Goal: Task Accomplishment & Management: Use online tool/utility

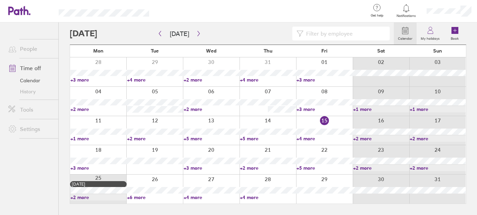
click at [142, 194] on link "+6 more" at bounding box center [155, 197] width 56 height 6
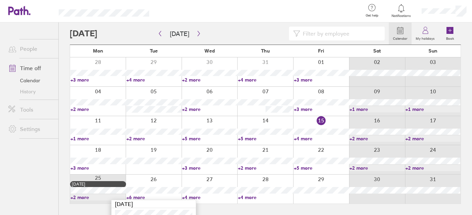
scroll to position [45, 0]
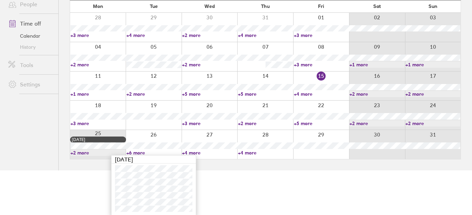
click at [197, 150] on link "+4 more" at bounding box center [209, 153] width 55 height 6
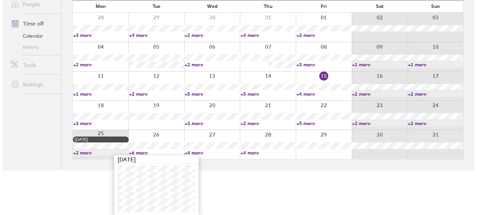
scroll to position [0, 0]
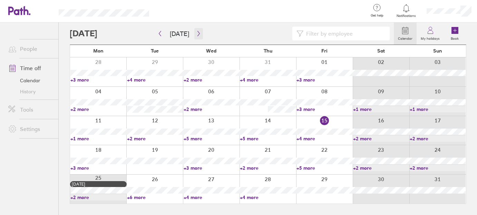
click at [196, 34] on icon "button" at bounding box center [198, 34] width 5 height 6
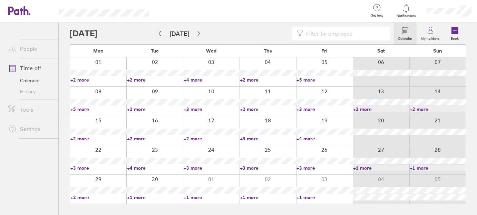
click at [309, 108] on link "+3 more" at bounding box center [325, 109] width 56 height 6
